Goal: Task Accomplishment & Management: Manage account settings

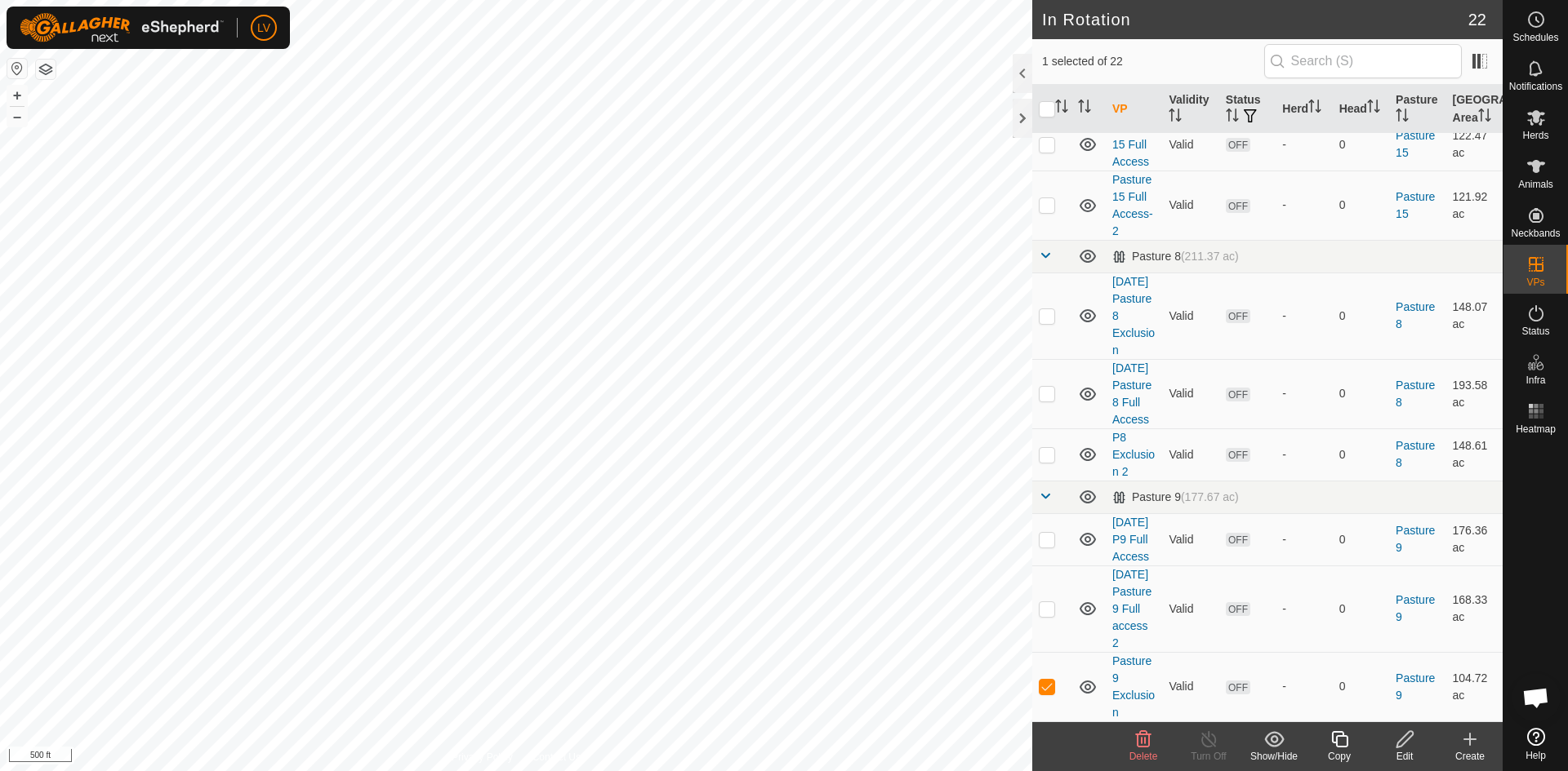
scroll to position [981, 0]
click at [1042, 689] on p-checkbox at bounding box center [1047, 686] width 17 height 13
checkbox input "false"
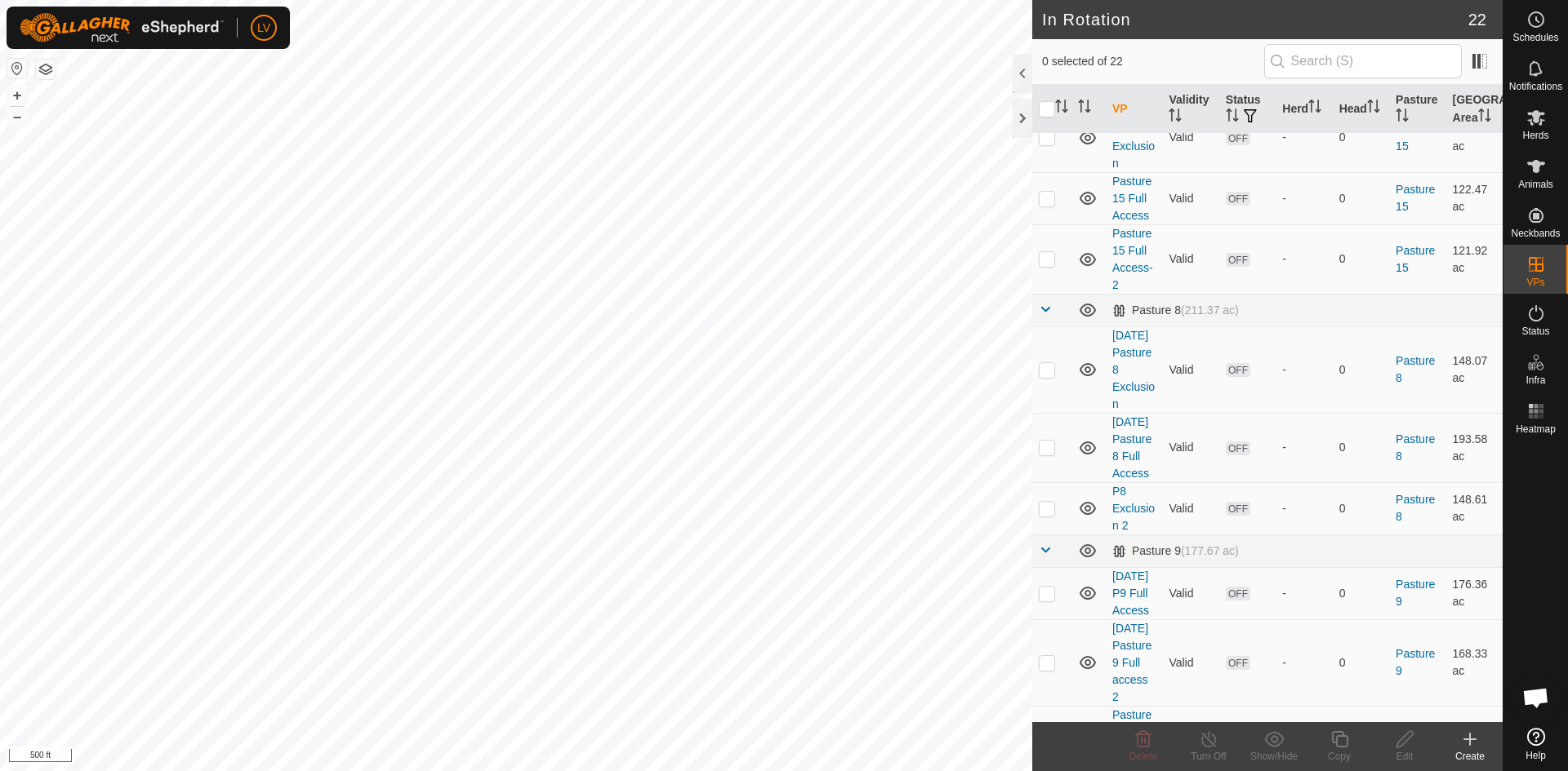
scroll to position [770, 0]
click at [1052, 456] on p-checkbox at bounding box center [1047, 449] width 17 height 13
click at [1046, 456] on p-checkbox at bounding box center [1047, 449] width 17 height 13
checkbox input "false"
click at [1042, 517] on p-checkbox at bounding box center [1047, 511] width 17 height 13
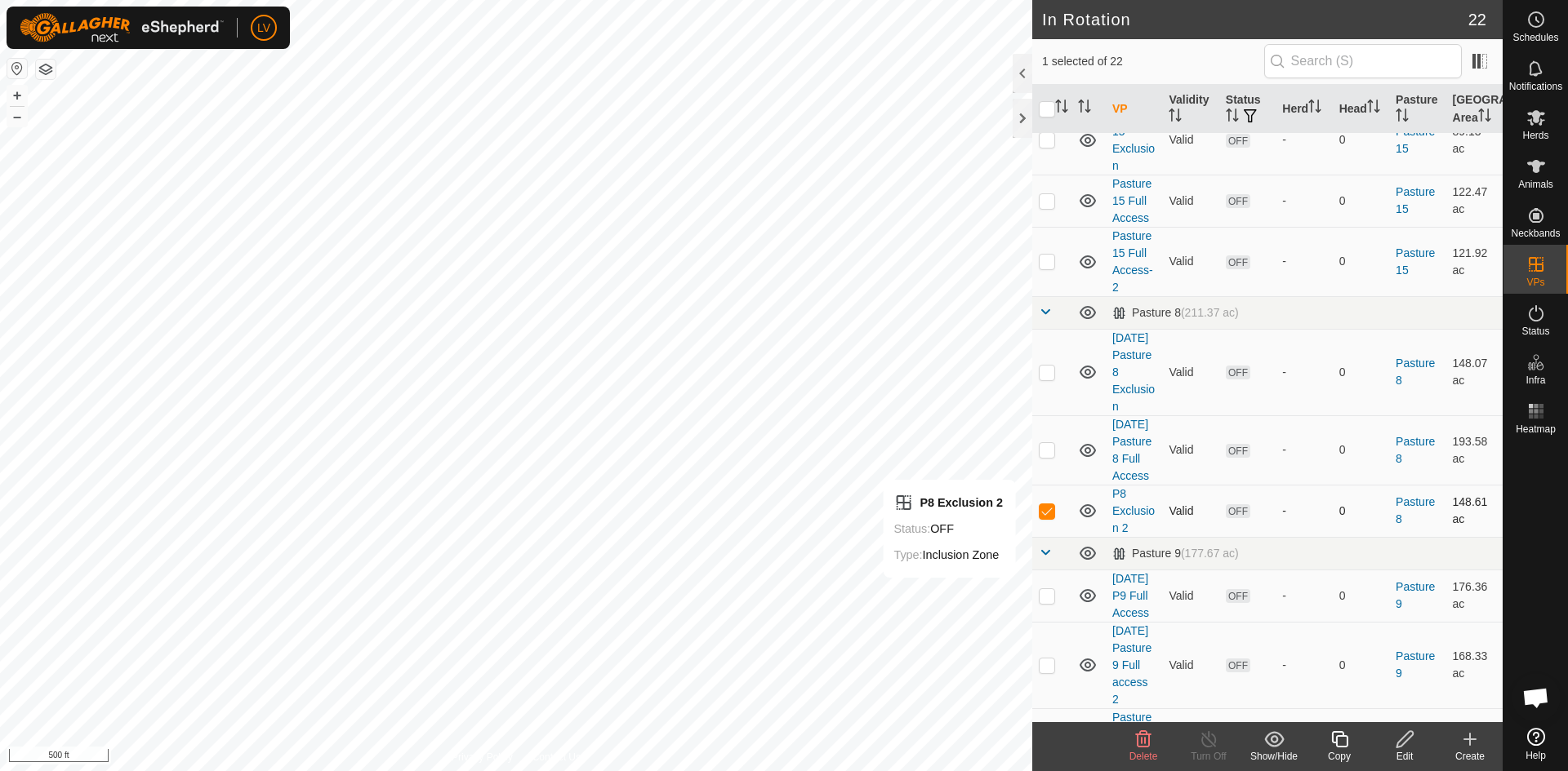
click at [1043, 517] on p-checkbox at bounding box center [1047, 511] width 17 height 13
checkbox input "false"
click at [1057, 296] on td at bounding box center [1051, 261] width 39 height 69
click at [1041, 267] on p-checkbox at bounding box center [1047, 260] width 17 height 13
checkbox input "false"
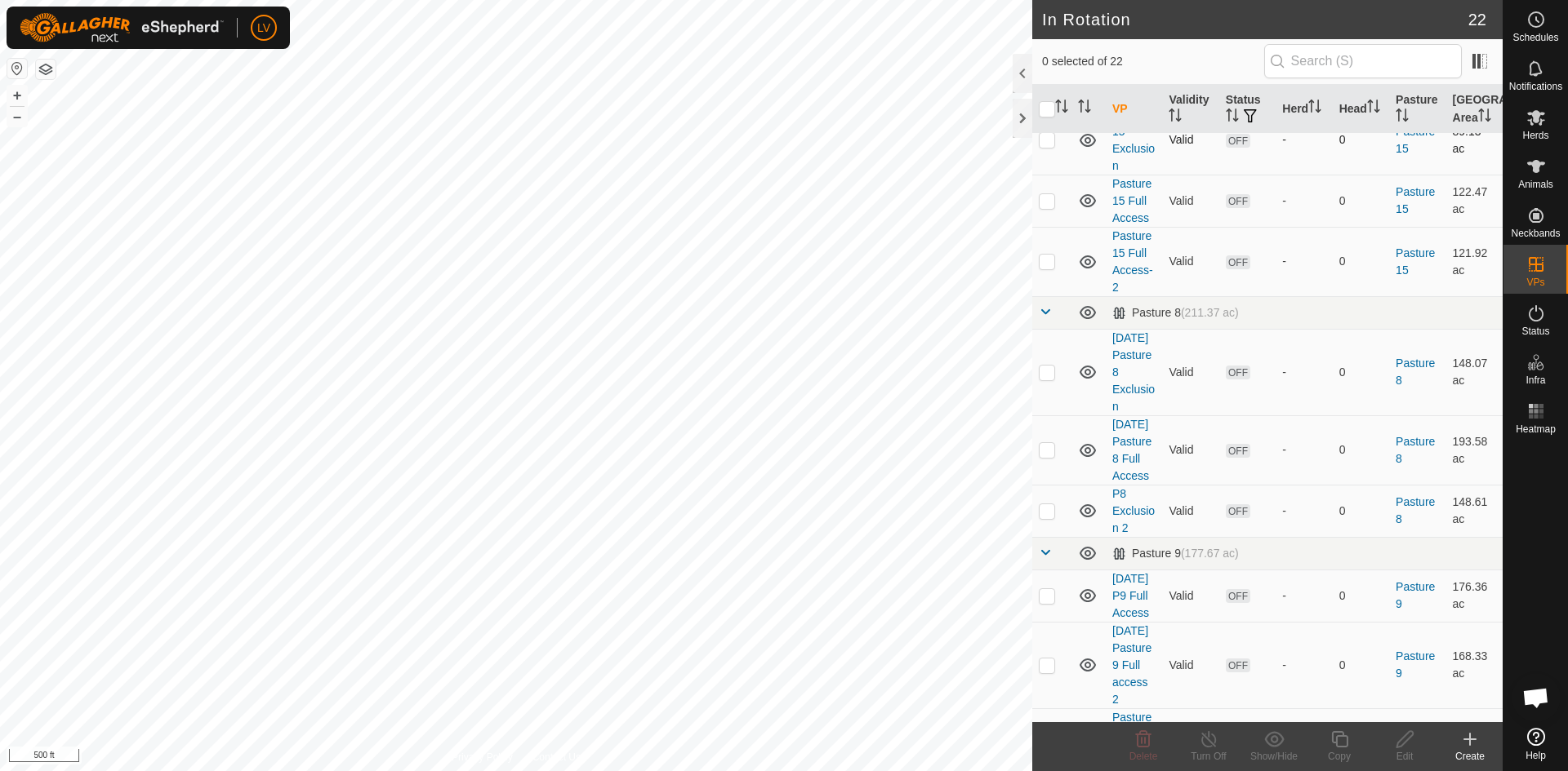
click at [1048, 146] on p-checkbox at bounding box center [1047, 139] width 17 height 13
click at [1049, 146] on p-checkbox at bounding box center [1047, 139] width 17 height 13
checkbox input "false"
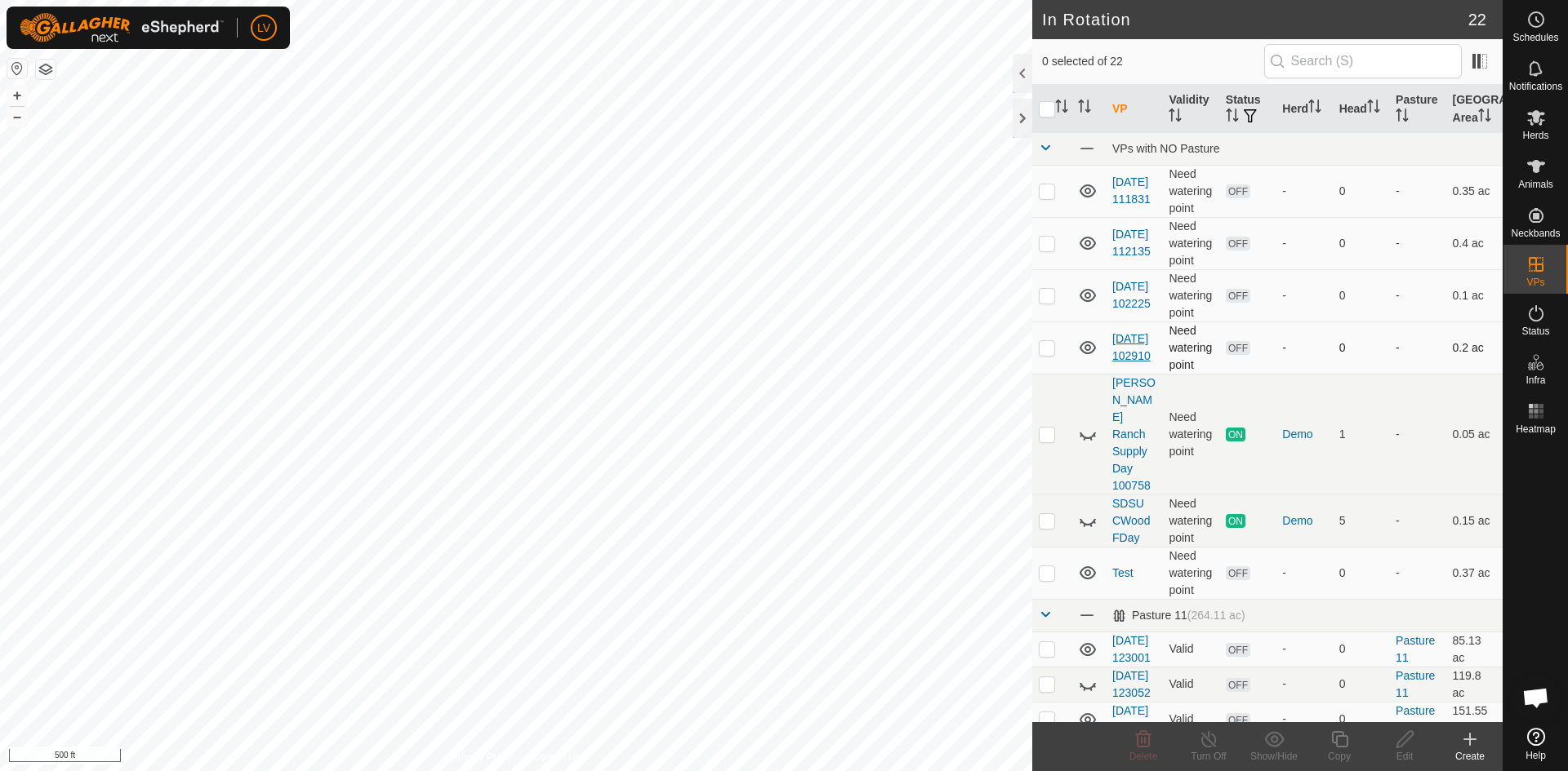
scroll to position [0, 0]
